Goal: Information Seeking & Learning: Understand process/instructions

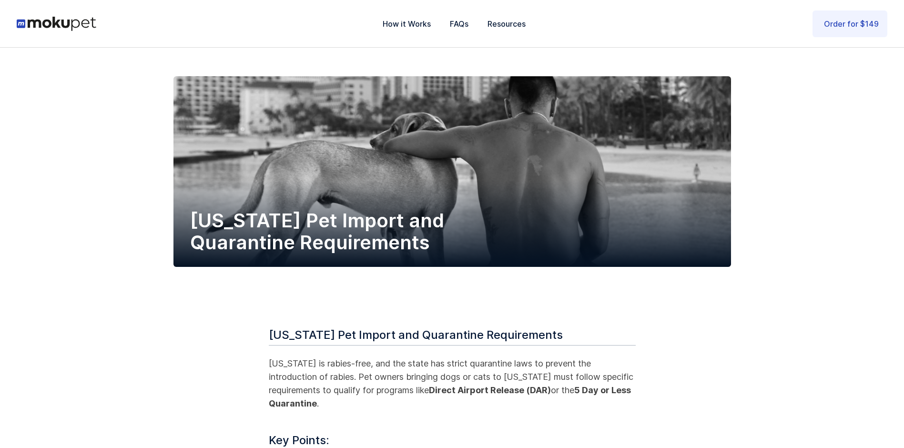
scroll to position [238, 0]
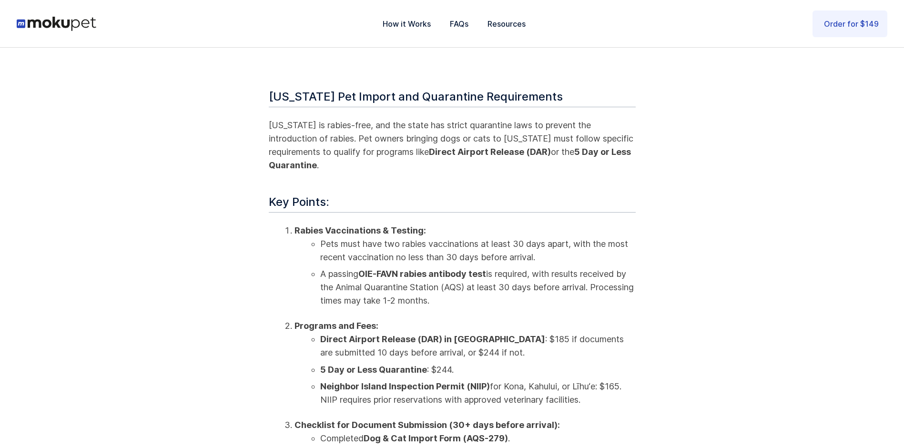
click at [418, 269] on strong "OIE-FAVN rabies antibody test" at bounding box center [422, 274] width 128 height 10
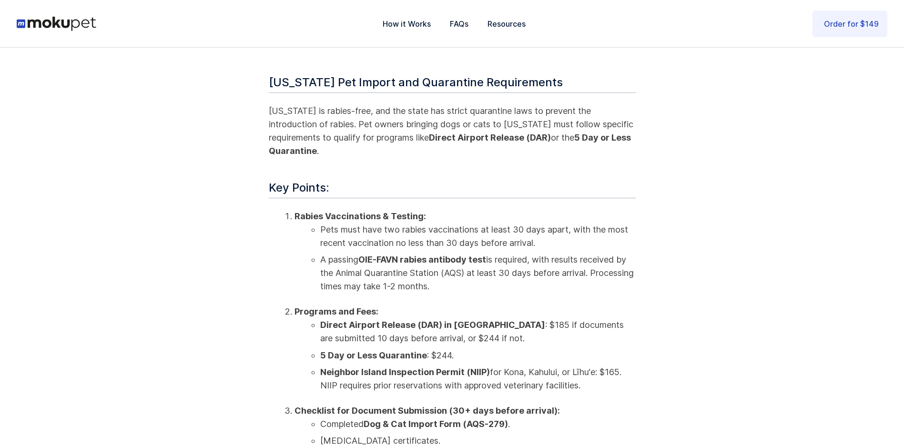
scroll to position [381, 0]
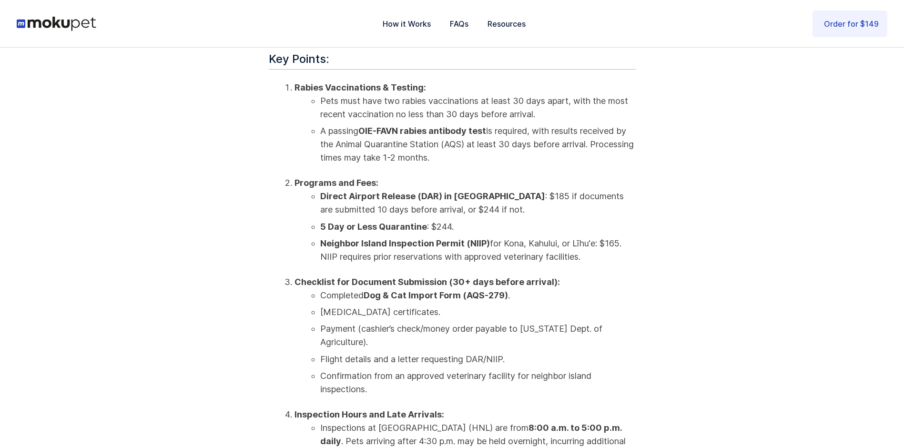
click at [399, 191] on strong "Direct Airport Release (DAR) in [GEOGRAPHIC_DATA]" at bounding box center [432, 196] width 225 height 10
click at [385, 260] on ol "Rabies Vaccinations & Testing: Pets must have two rabies vaccinations at least …" at bounding box center [452, 426] width 367 height 690
click at [382, 290] on strong "Dog & Cat Import Form (AQS-279)" at bounding box center [436, 295] width 144 height 10
drag, startPoint x: 505, startPoint y: 281, endPoint x: 467, endPoint y: 280, distance: 38.6
click at [467, 290] on strong "Dog & Cat Import Form (AQS-279)" at bounding box center [436, 295] width 144 height 10
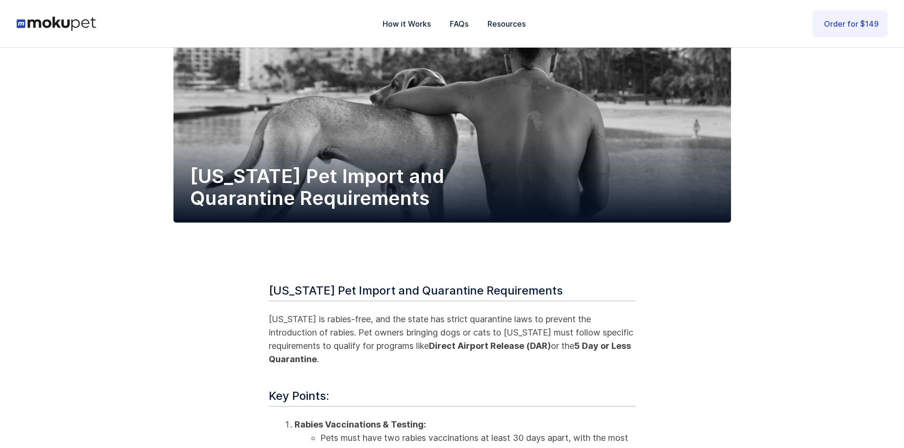
scroll to position [0, 0]
